Goal: Task Accomplishment & Management: Manage account settings

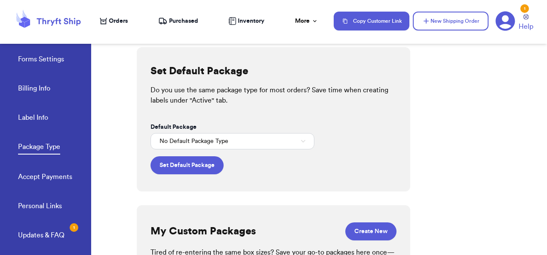
scroll to position [125, 0]
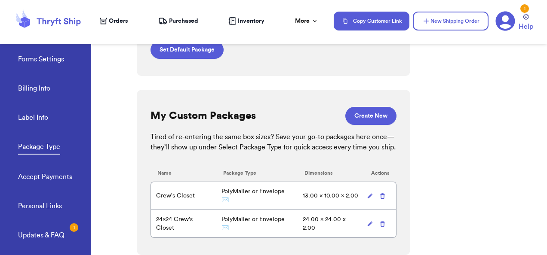
click at [114, 17] on span "Orders" at bounding box center [118, 21] width 19 height 9
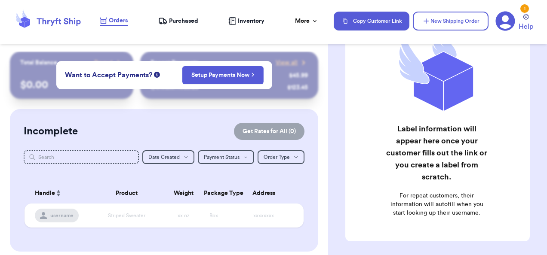
scroll to position [122, 0]
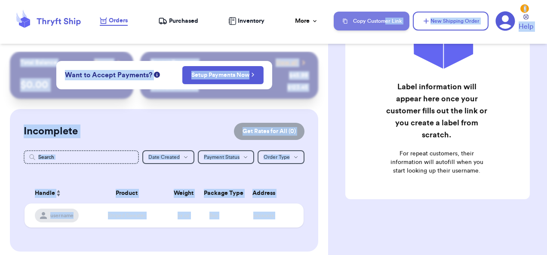
drag, startPoint x: 329, startPoint y: 150, endPoint x: 369, endPoint y: 21, distance: 135.1
click at [369, 21] on div "Orders Purchased Inventory More Stats Completed Orders Payments Payouts Copy Cu…" at bounding box center [273, 127] width 547 height 255
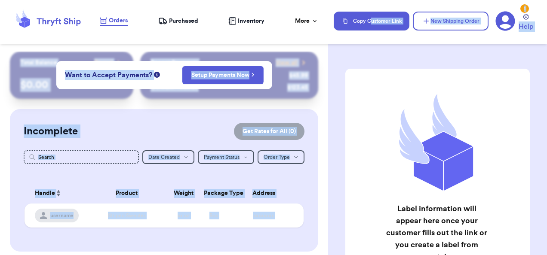
click at [285, 98] on div "Recent Payments View all @ fashionista $ 45.99 @ sneakerhead123 $ 123.45" at bounding box center [229, 75] width 178 height 47
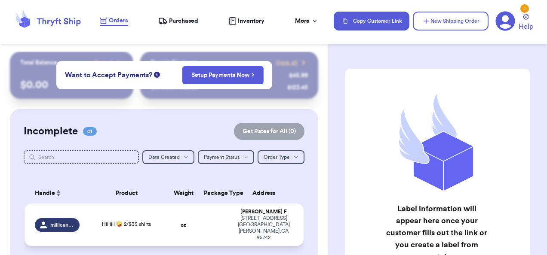
click at [136, 224] on div "Hiiiiiii 🤪 2/$35 shirts" at bounding box center [126, 225] width 49 height 8
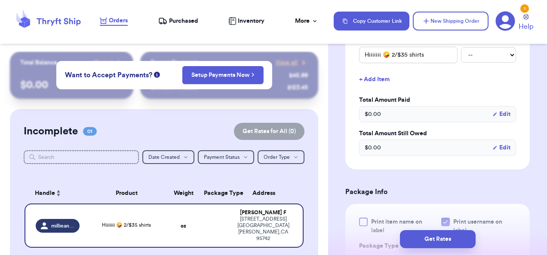
scroll to position [227, 0]
click at [503, 62] on select "-- Paid Owes" at bounding box center [488, 54] width 55 height 15
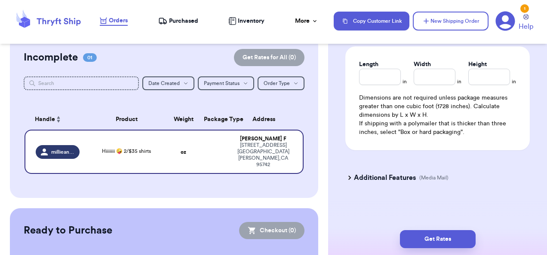
scroll to position [72, 0]
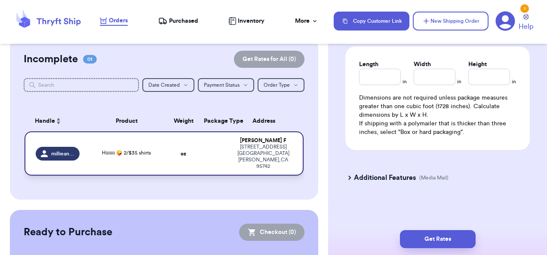
click at [212, 144] on td at bounding box center [214, 154] width 30 height 44
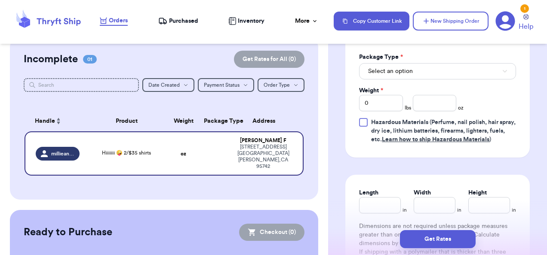
scroll to position [396, 0]
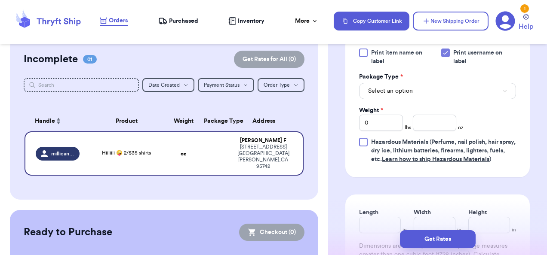
click at [193, 24] on span "Purchased" at bounding box center [183, 21] width 29 height 9
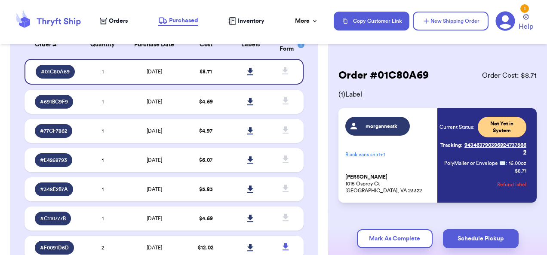
scroll to position [86, 0]
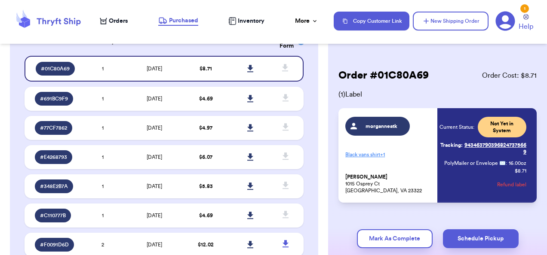
click at [199, 102] on td "$ 4.69" at bounding box center [206, 99] width 45 height 24
